Goal: Task Accomplishment & Management: Manage account settings

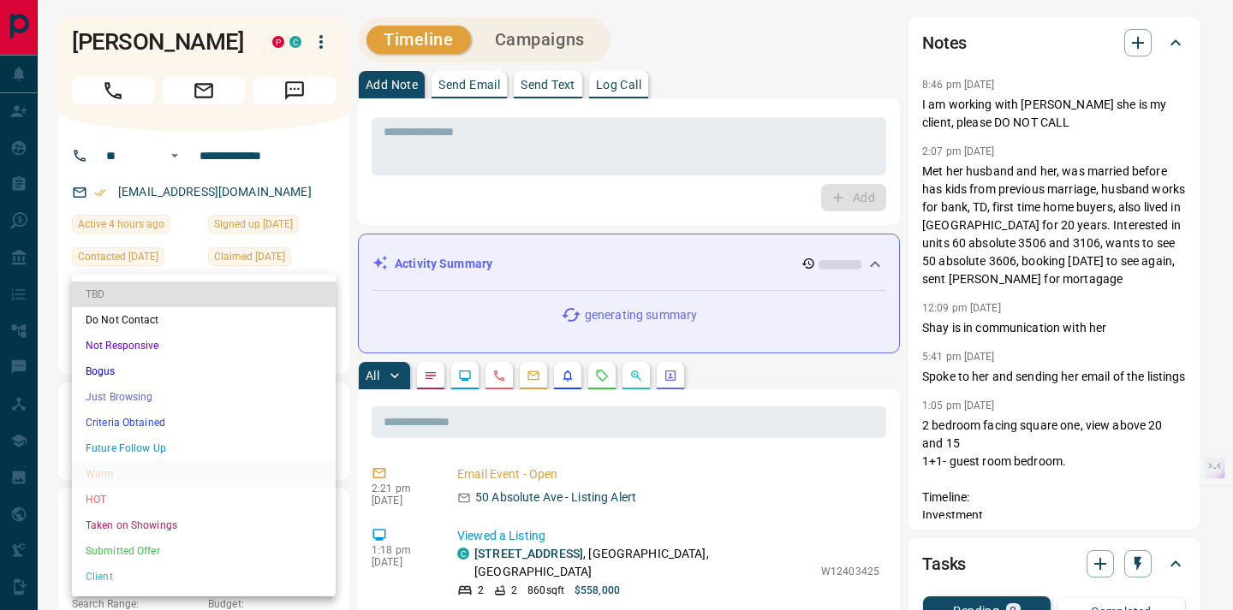
click at [108, 575] on li "Client" at bounding box center [204, 577] width 264 height 26
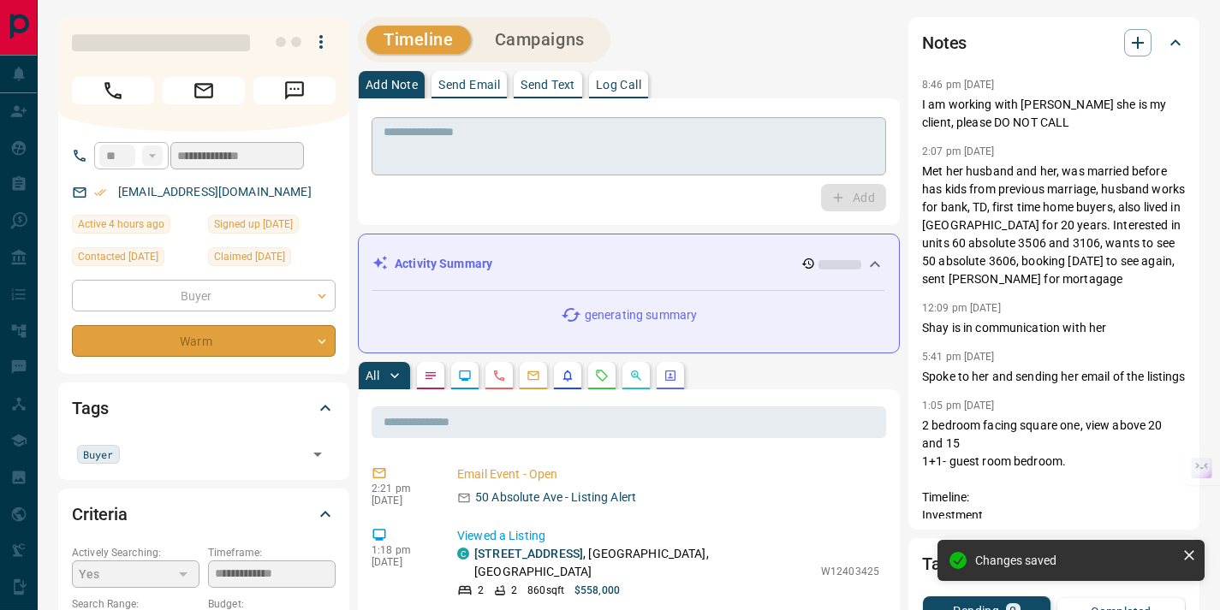
type input "**"
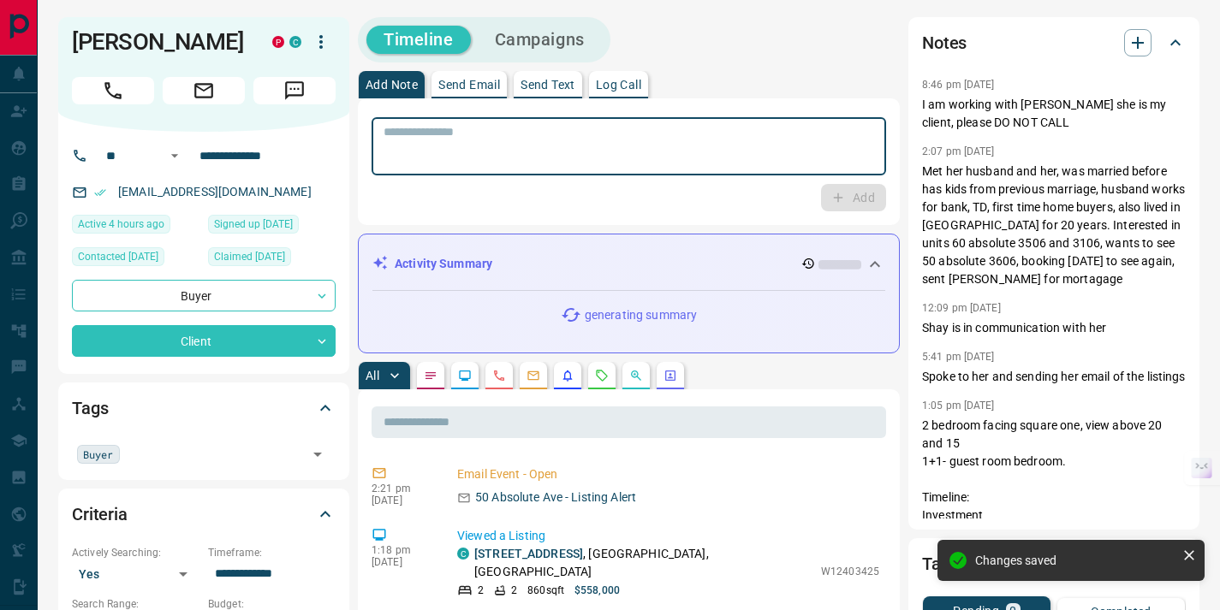
click at [462, 138] on textarea at bounding box center [628, 147] width 490 height 44
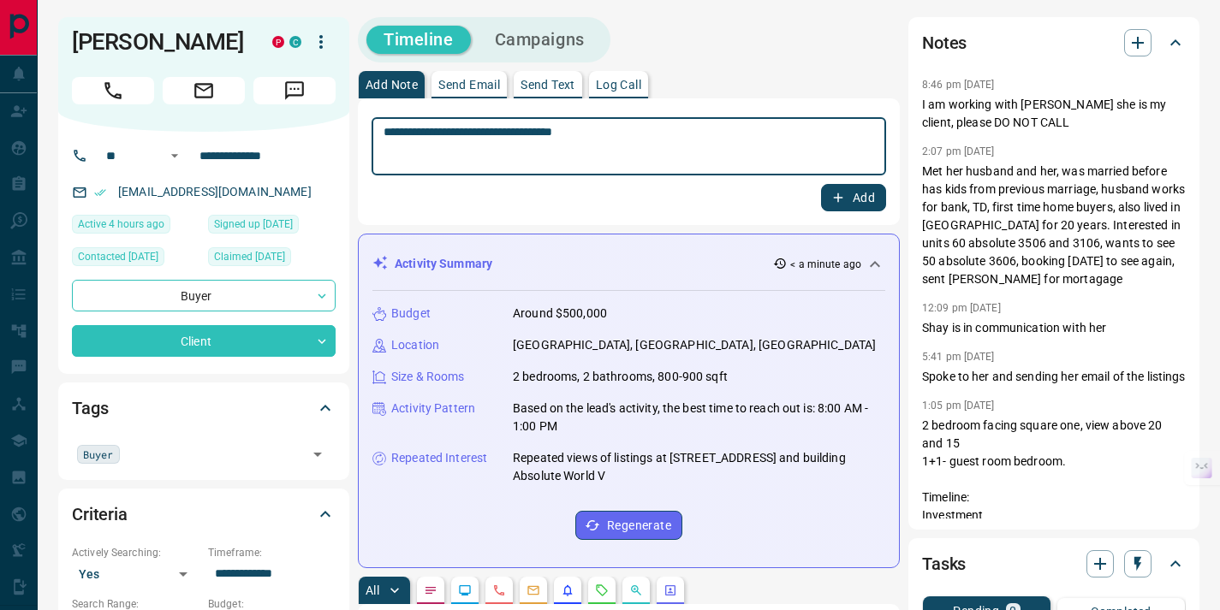
type textarea "**********"
click at [857, 193] on button "Add" at bounding box center [853, 197] width 65 height 27
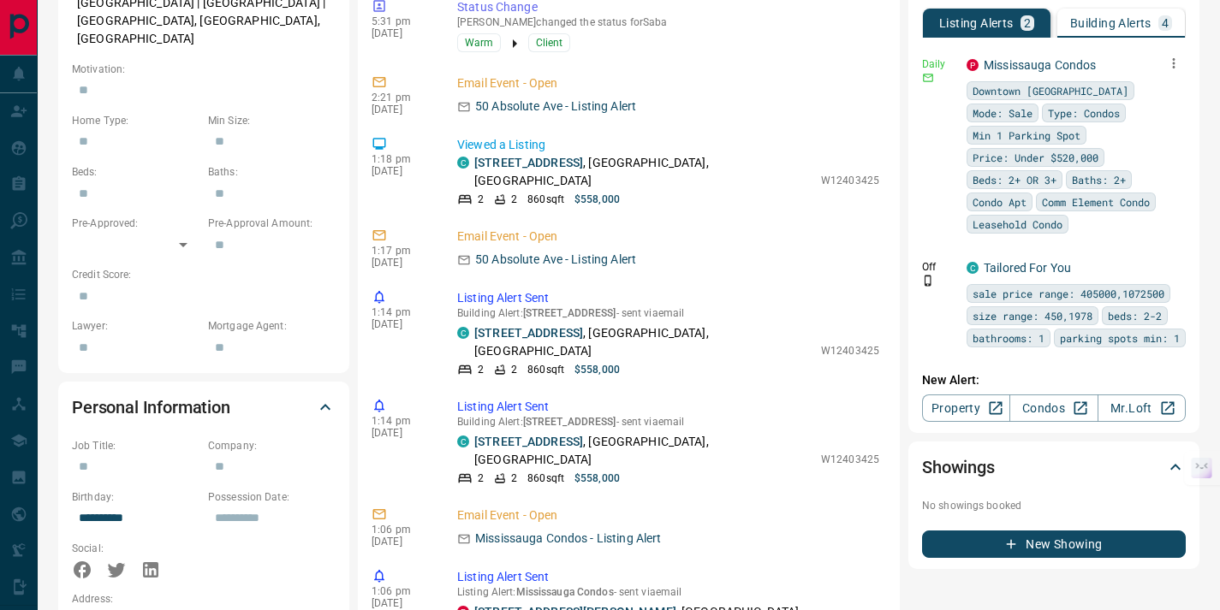
scroll to position [762, 0]
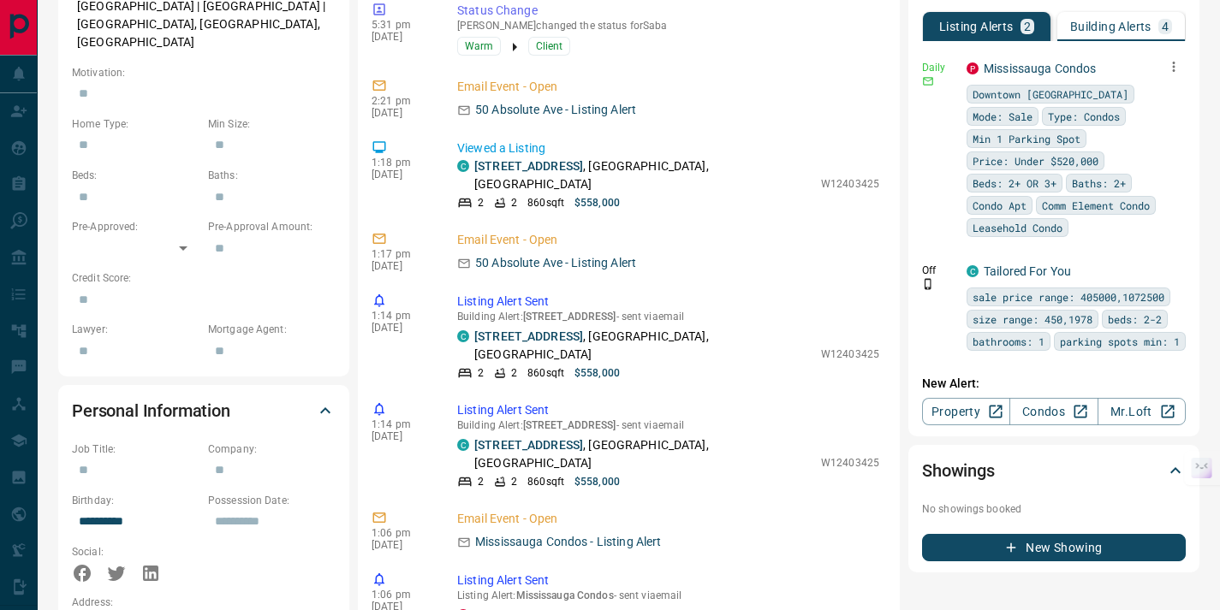
click at [1175, 70] on icon "button" at bounding box center [1173, 66] width 15 height 15
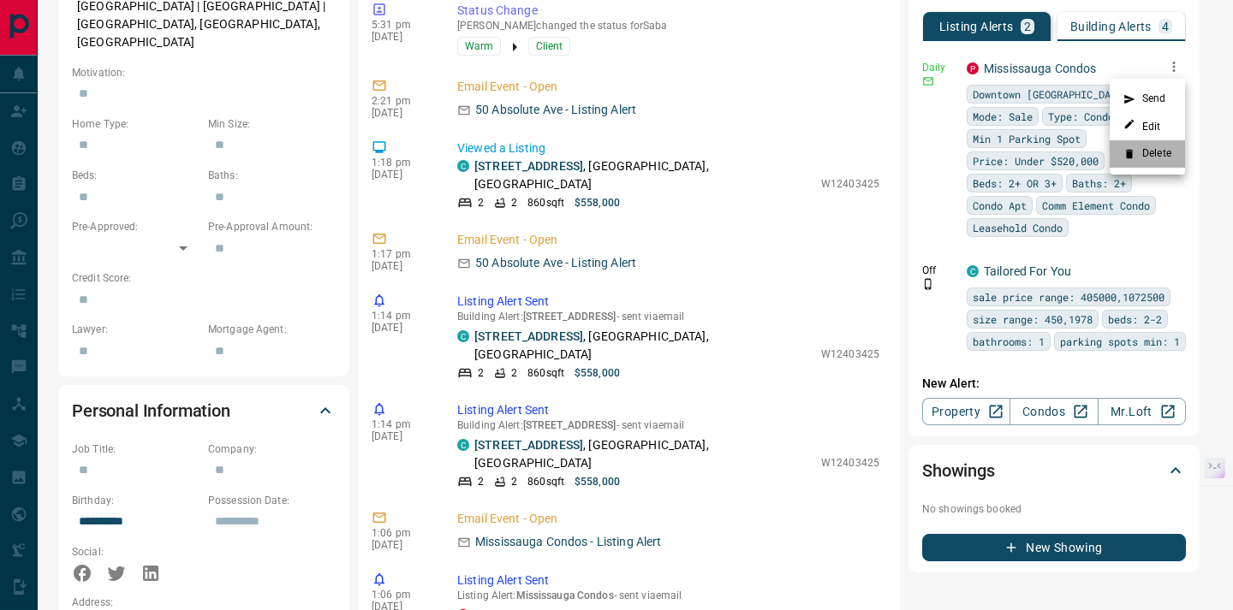
click at [1166, 155] on li "Delete" at bounding box center [1146, 153] width 75 height 27
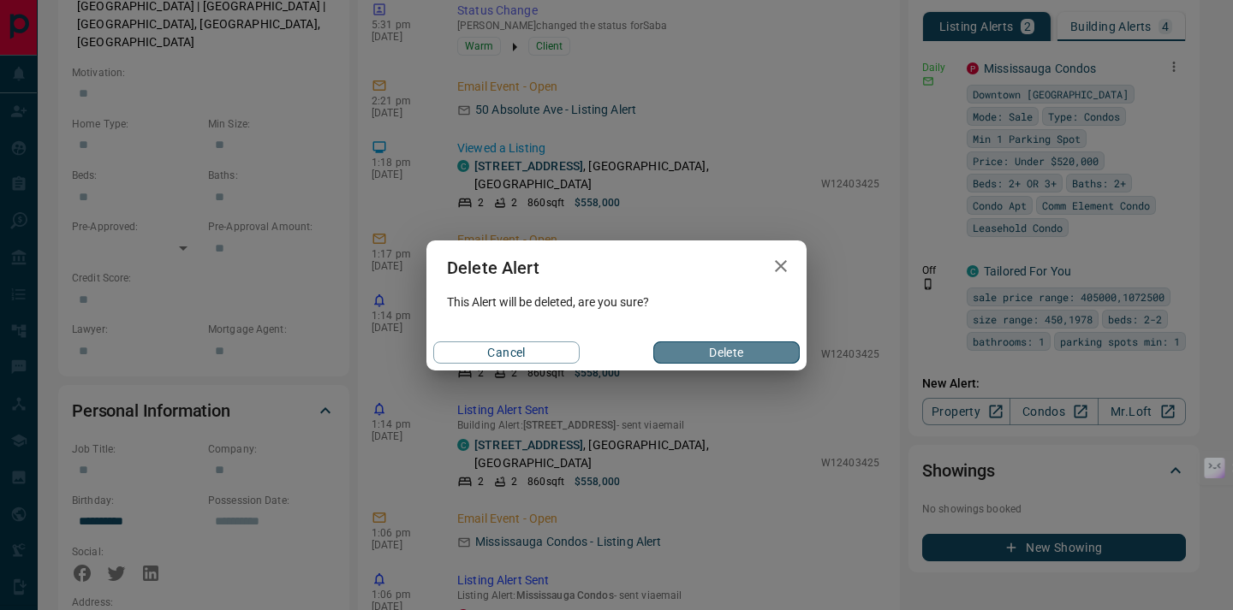
click at [757, 353] on button "Delete" at bounding box center [726, 353] width 146 height 22
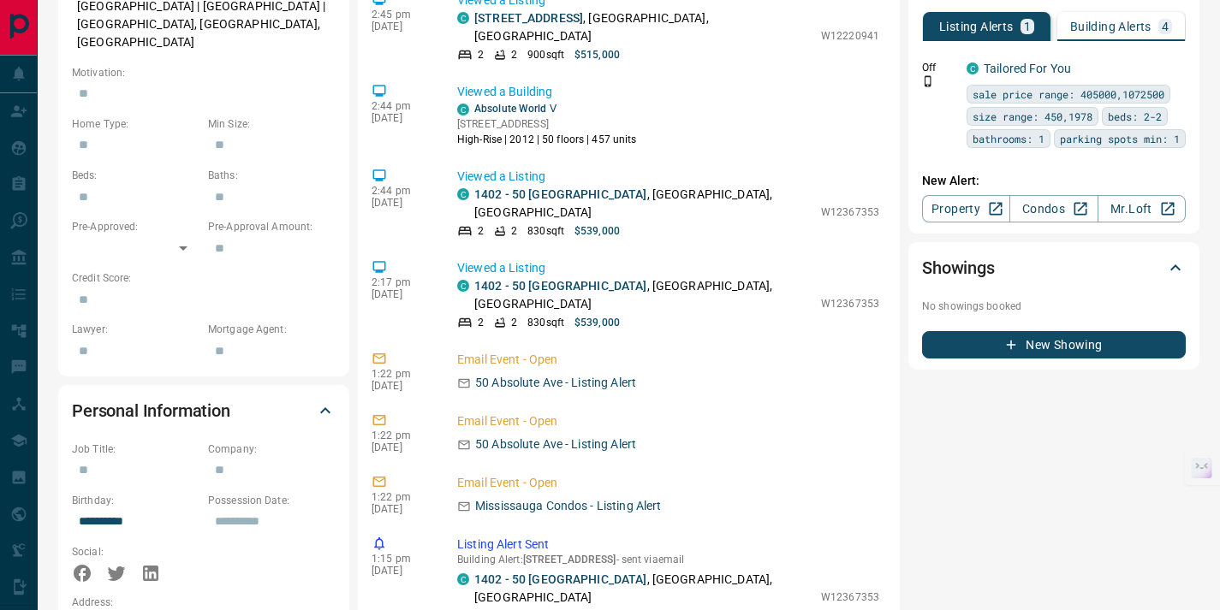
scroll to position [4592, 0]
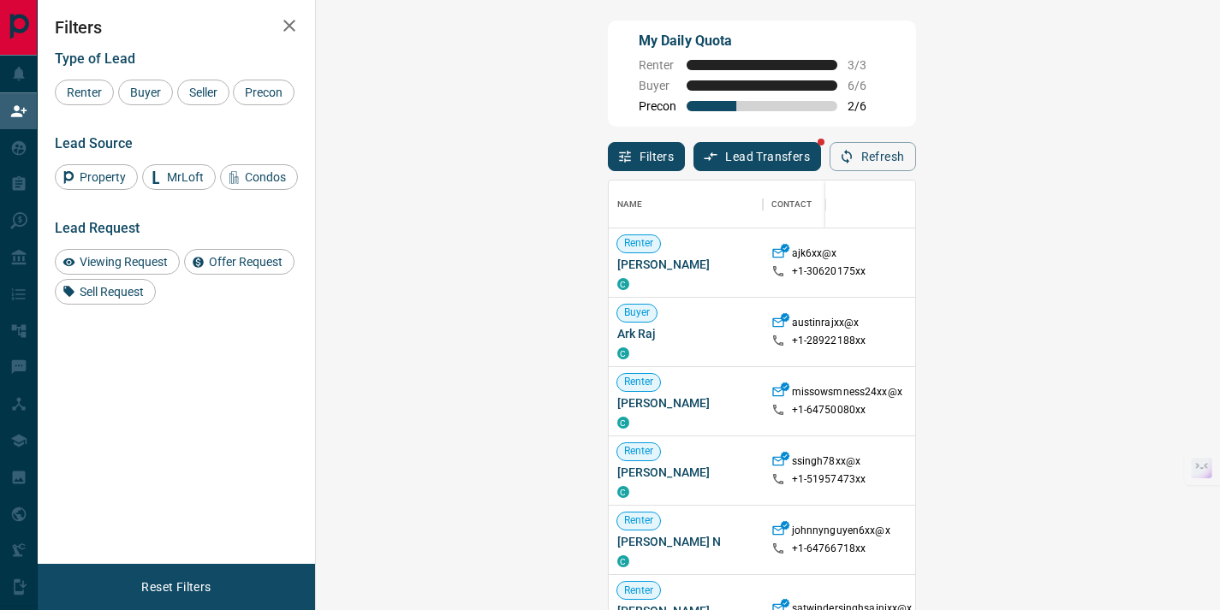
scroll to position [449, 854]
